Goal: Task Accomplishment & Management: Use online tool/utility

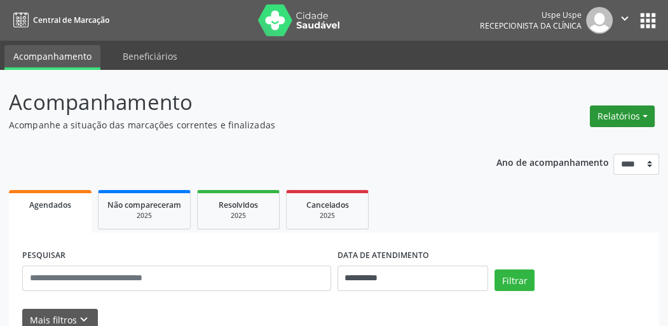
click at [626, 114] on button "Relatórios" at bounding box center [622, 116] width 65 height 22
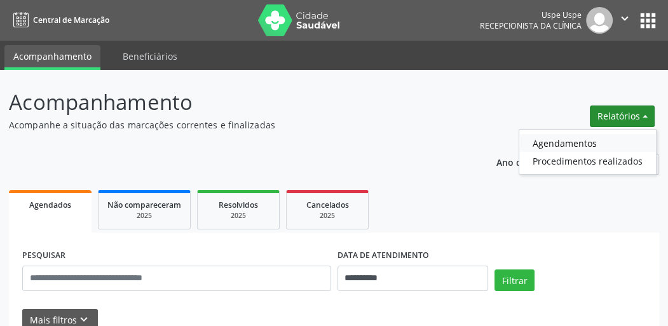
click at [602, 135] on link "Agendamentos" at bounding box center [587, 143] width 137 height 18
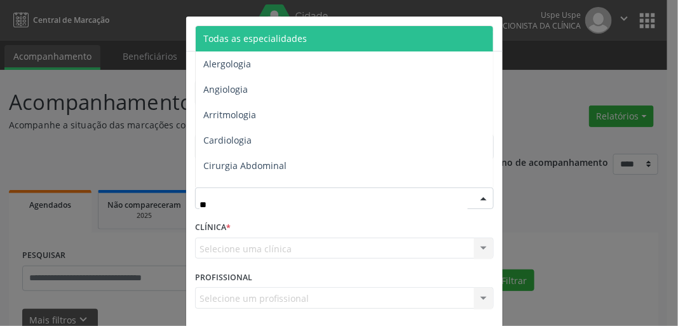
type input "***"
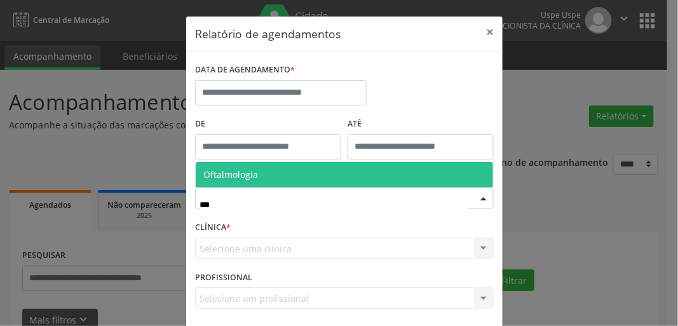
click at [289, 172] on span "Oftalmologia" at bounding box center [344, 174] width 297 height 25
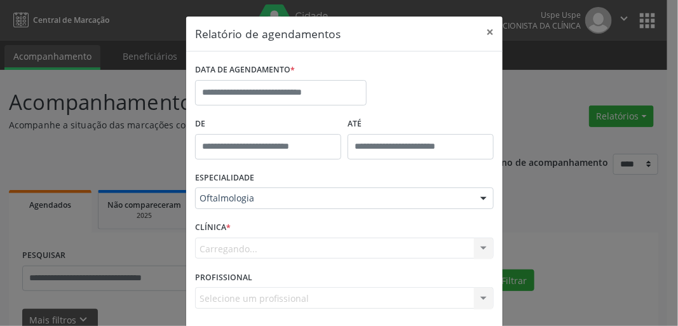
click at [267, 84] on form "DATA DE AGENDAMENTO * De ATÉ ESPECIALIDADE Oftalmologia Todas as especialidades…" at bounding box center [344, 188] width 299 height 257
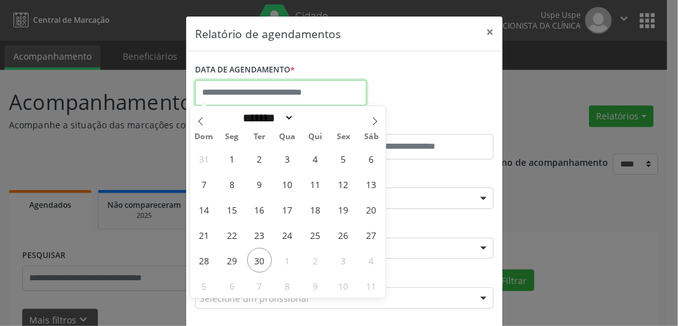
click at [274, 95] on input "text" at bounding box center [281, 92] width 172 height 25
click at [263, 257] on span "30" at bounding box center [259, 260] width 25 height 25
type input "**********"
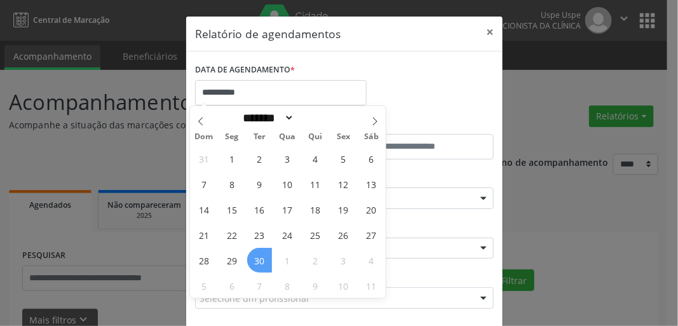
click at [263, 257] on span "30" at bounding box center [259, 260] width 25 height 25
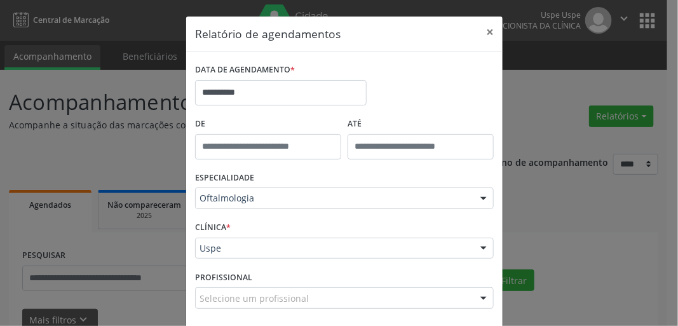
scroll to position [55, 0]
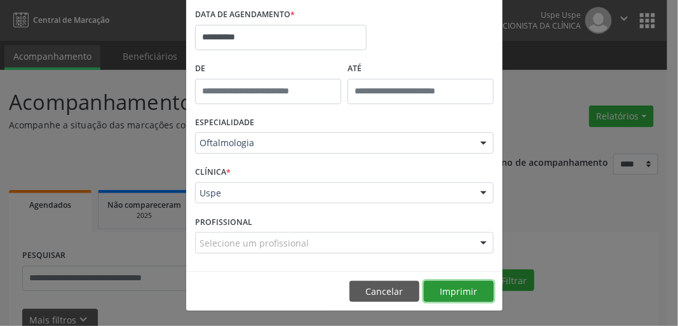
click at [465, 288] on button "Imprimir" at bounding box center [459, 292] width 70 height 22
